Goal: Task Accomplishment & Management: Manage account settings

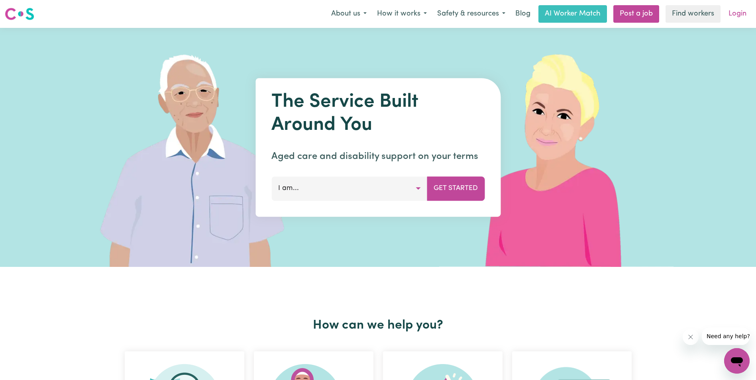
click at [735, 14] on link "Login" at bounding box center [738, 14] width 28 height 18
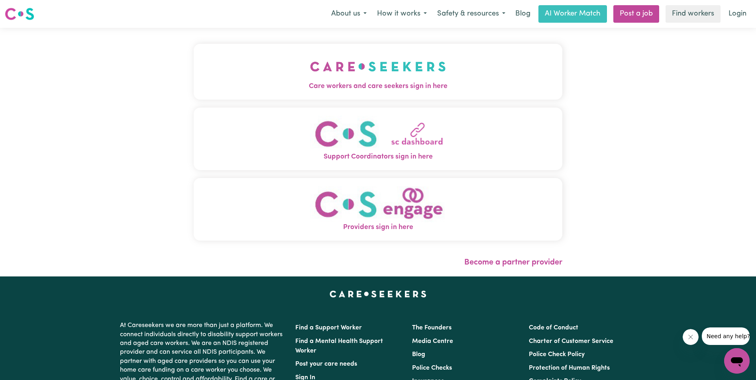
click at [374, 81] on span "Care workers and care seekers sign in here" at bounding box center [378, 86] width 369 height 10
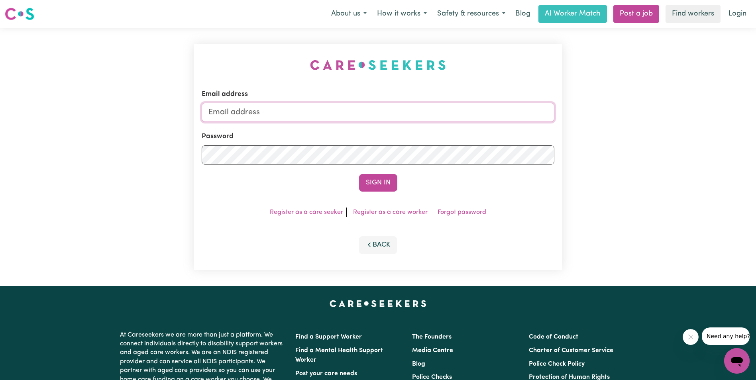
click at [264, 116] on input "Email address" at bounding box center [378, 112] width 353 height 19
click at [734, 12] on link "Login" at bounding box center [738, 14] width 28 height 18
click at [246, 113] on input "Email address" at bounding box center [378, 112] width 353 height 19
type input "[EMAIL_ADDRESS][DOMAIN_NAME]"
click at [359, 174] on button "Sign In" at bounding box center [378, 183] width 38 height 18
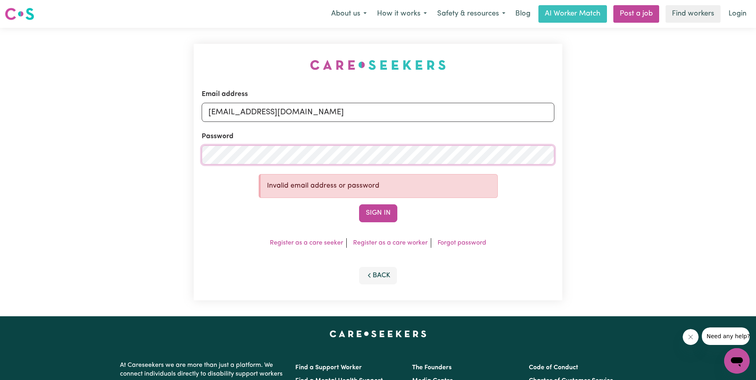
click at [170, 142] on div "Email address [EMAIL_ADDRESS][DOMAIN_NAME] Password Invalid email address or pa…" at bounding box center [378, 172] width 756 height 289
click at [359, 205] on button "Sign In" at bounding box center [378, 214] width 38 height 18
